Goal: Information Seeking & Learning: Find specific fact

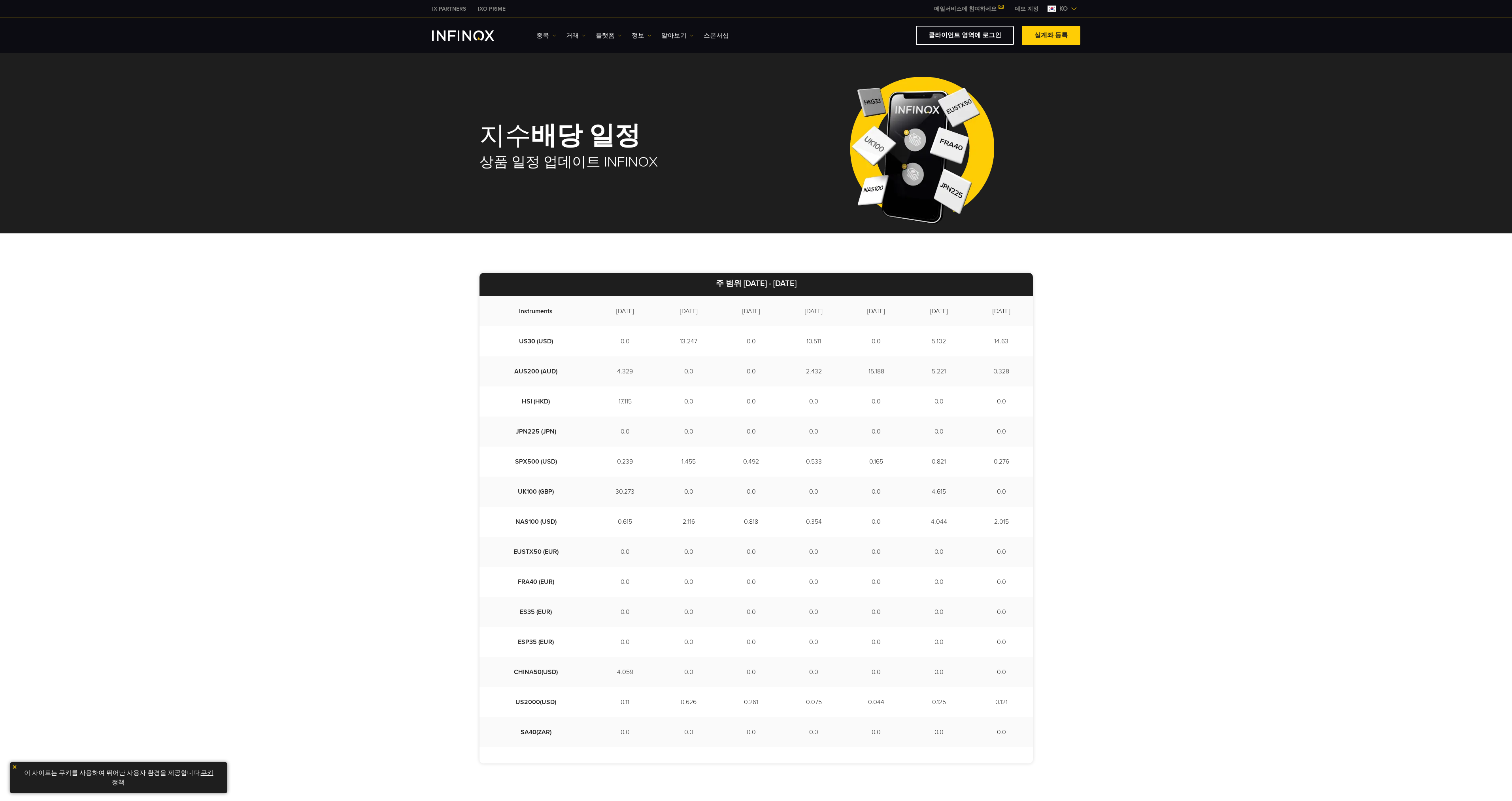
scroll to position [132, 0]
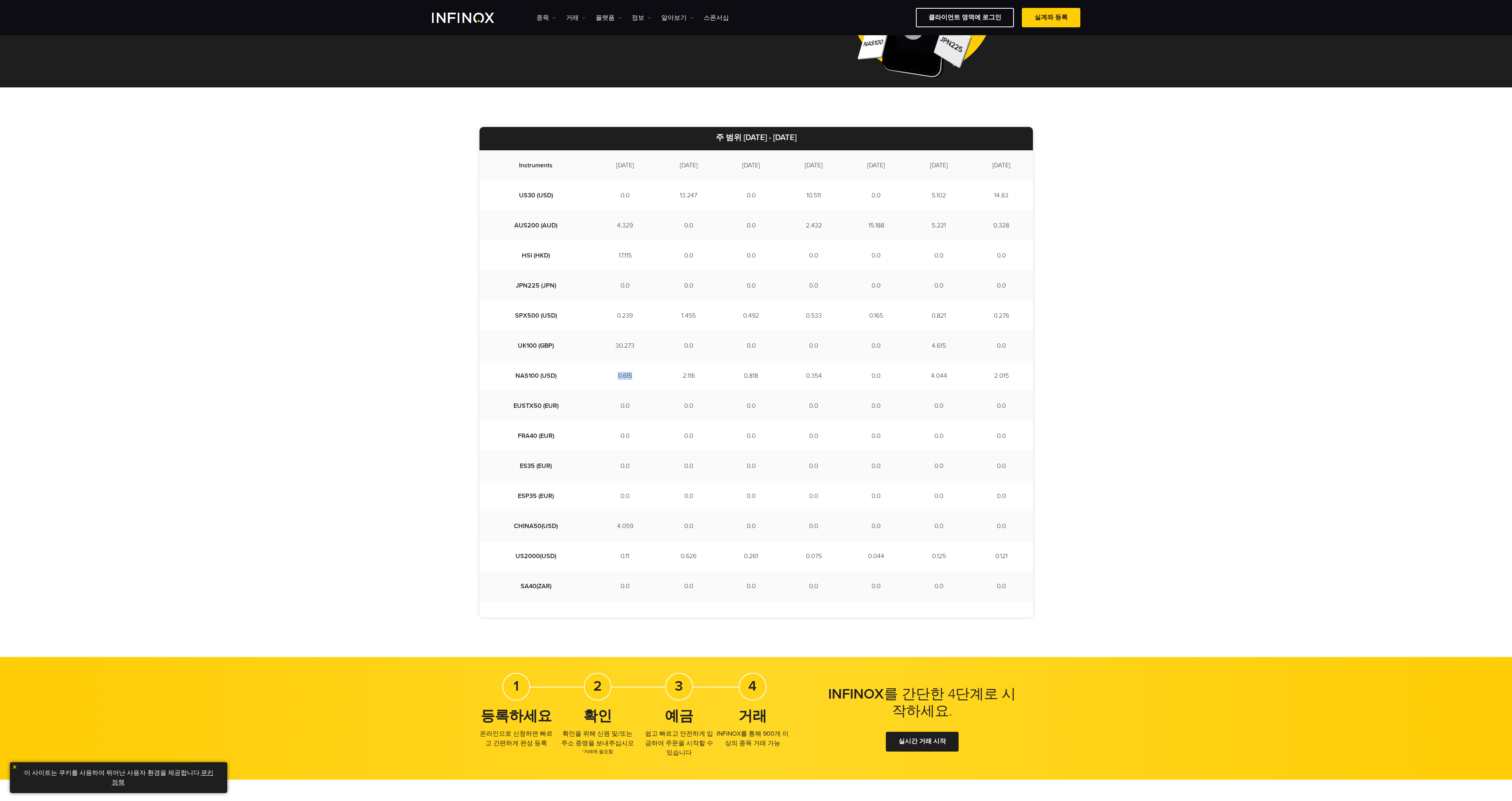
drag, startPoint x: 589, startPoint y: 376, endPoint x: 608, endPoint y: 379, distance: 19.2
click at [608, 379] on td "0.615" at bounding box center [625, 375] width 65 height 30
drag, startPoint x: 654, startPoint y: 380, endPoint x: 673, endPoint y: 380, distance: 19.0
click at [673, 380] on td "2.116" at bounding box center [689, 375] width 62 height 30
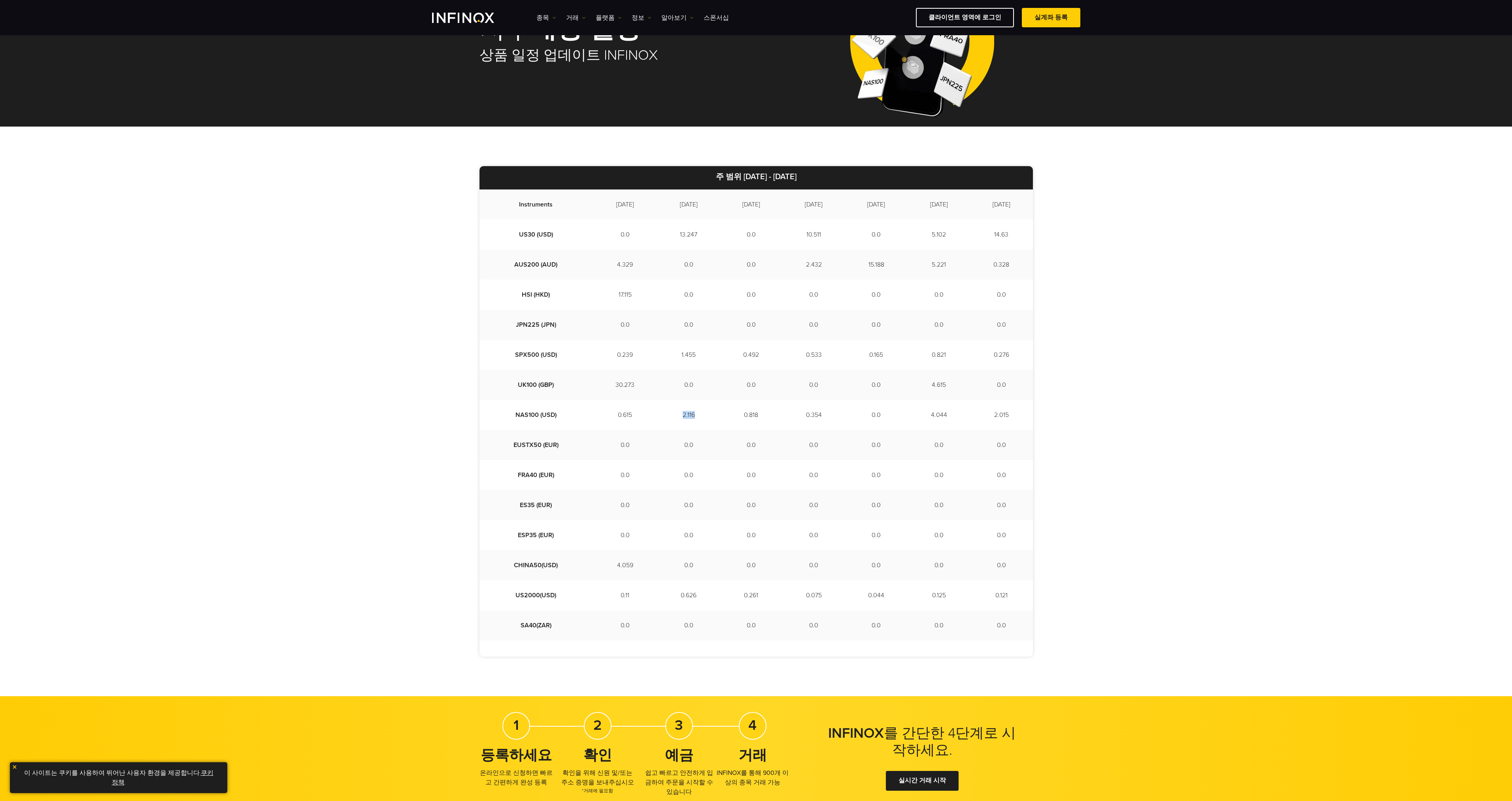
scroll to position [66, 0]
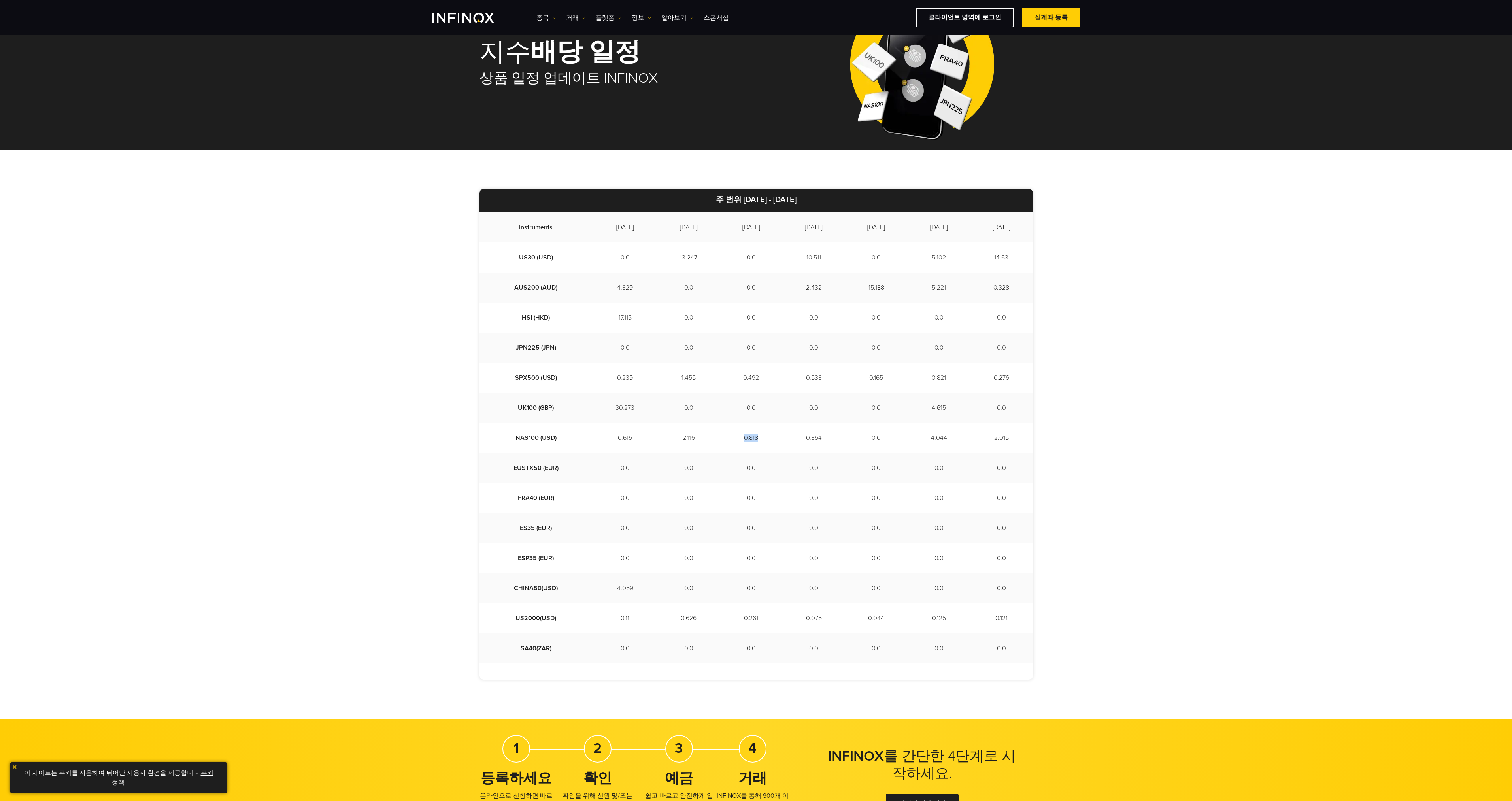
drag, startPoint x: 718, startPoint y: 436, endPoint x: 742, endPoint y: 437, distance: 24.0
click at [742, 437] on td "0.818" at bounding box center [751, 437] width 62 height 30
drag, startPoint x: 777, startPoint y: 436, endPoint x: 820, endPoint y: 439, distance: 43.1
click at [820, 439] on td "0.354" at bounding box center [814, 437] width 62 height 30
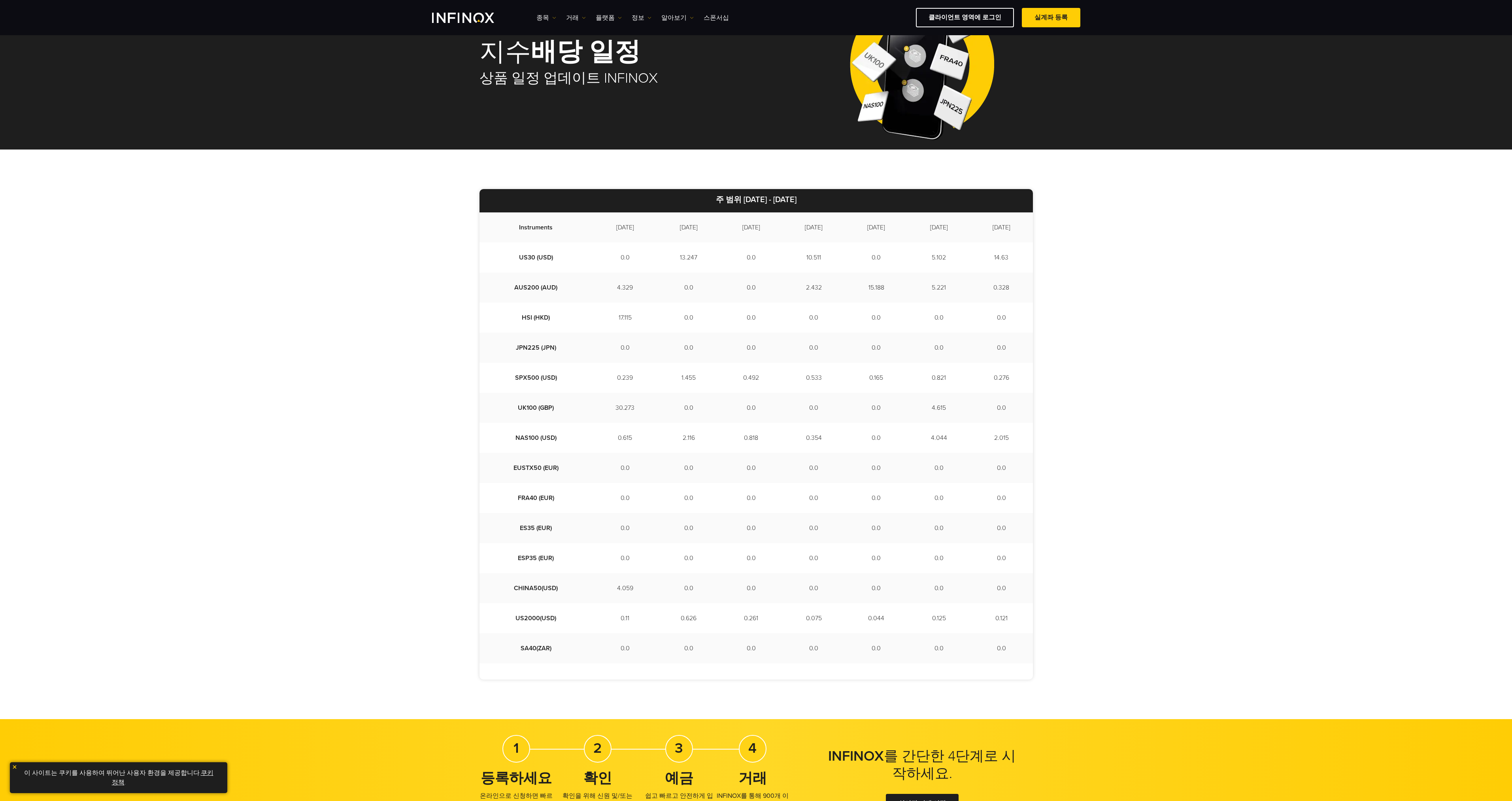
click at [1058, 449] on div "주 범위 2025/08/14 - 2025/08/22 Instruments 2025-08-14 2025-08-15 2025-08-18 2025-…" at bounding box center [756, 435] width 1512 height 570
click at [301, 603] on div "주 범위 2025/08/14 - 2025/08/22 Instruments 2025-08-14 2025-08-15 2025-08-18 2025-…" at bounding box center [756, 435] width 1512 height 570
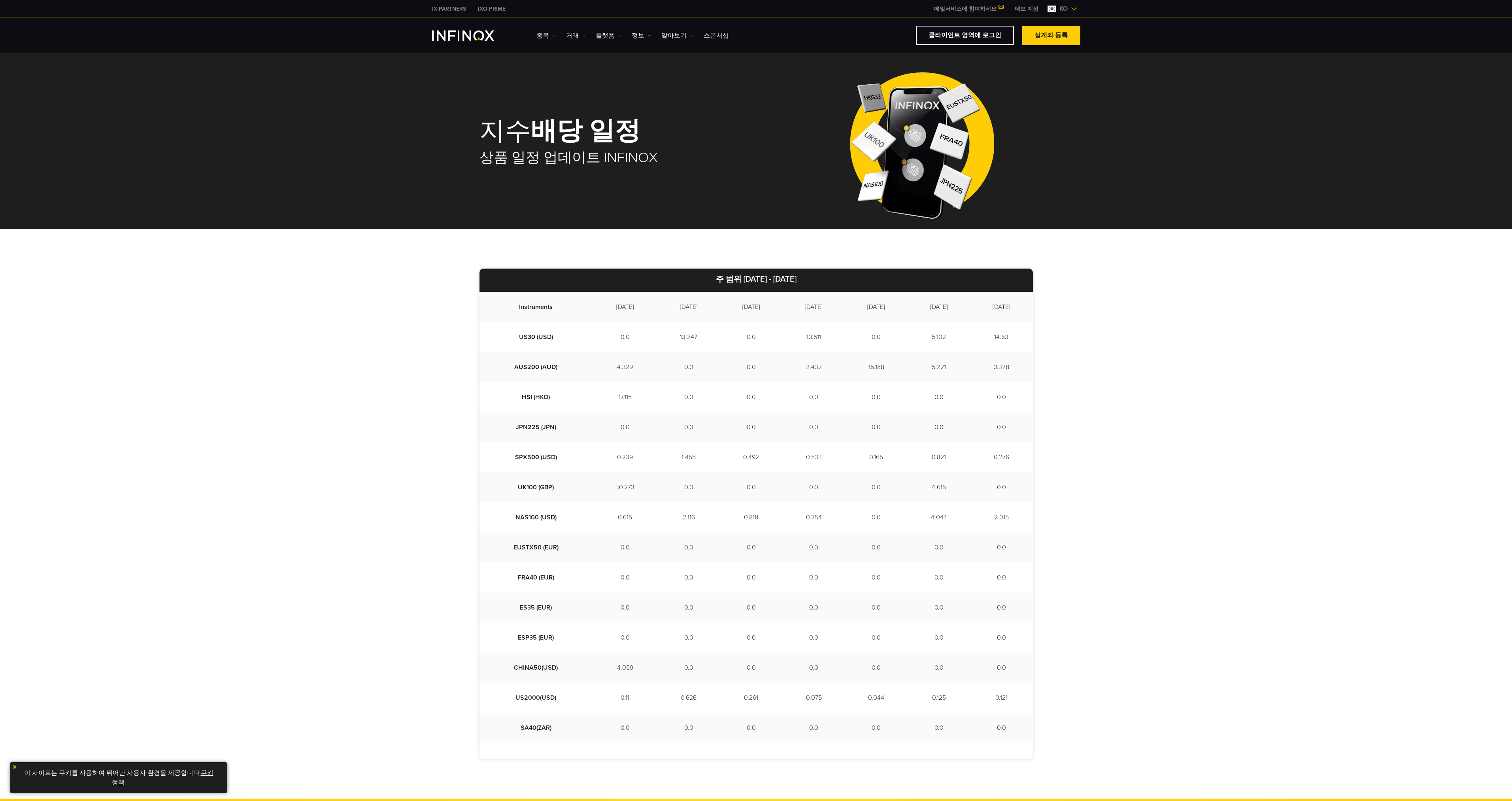
click at [572, 129] on strong "배당 일정" at bounding box center [585, 131] width 110 height 31
click at [462, 39] on img "INFINOX Logo" at bounding box center [463, 36] width 62 height 11
